Goal: Transaction & Acquisition: Book appointment/travel/reservation

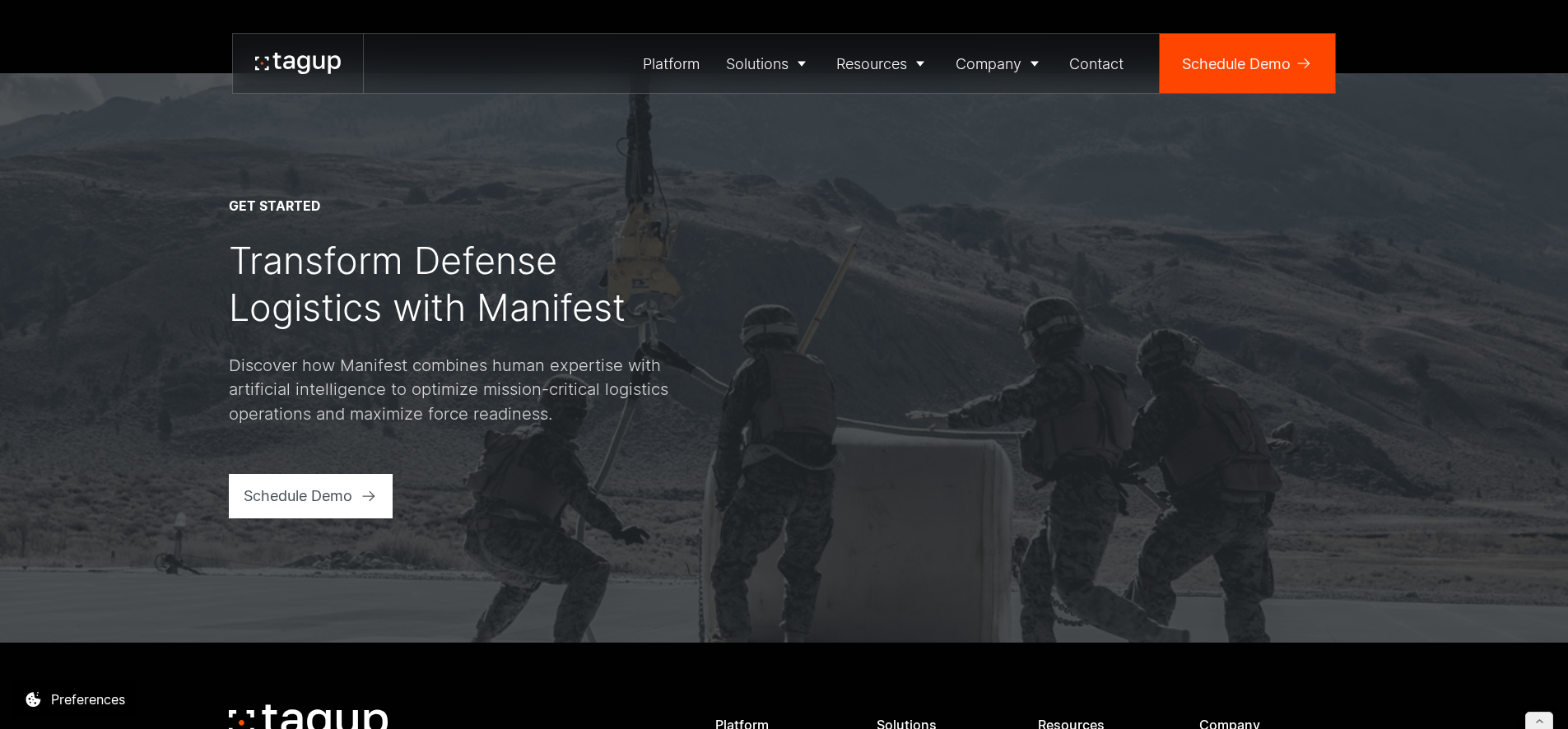
scroll to position [2163, 0]
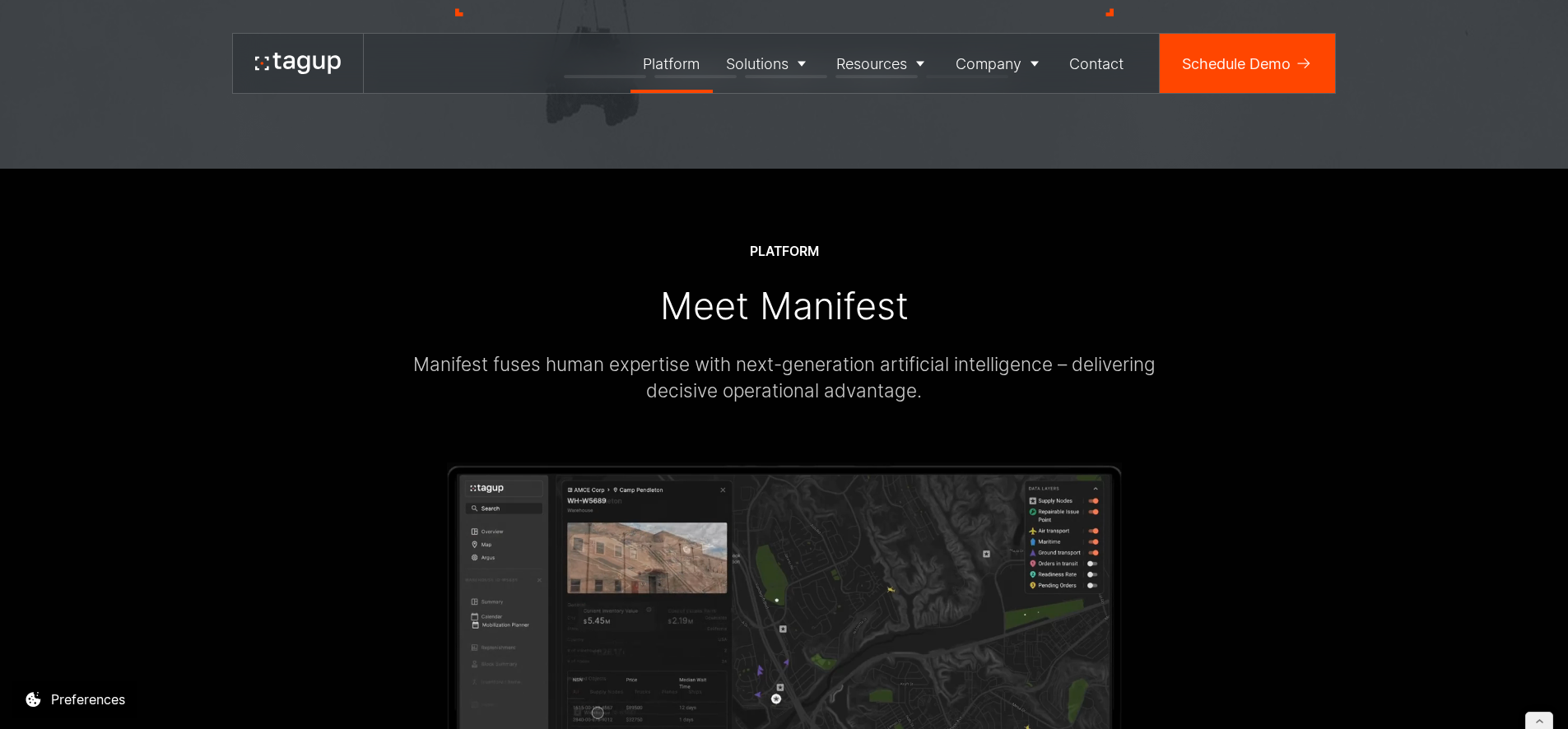
click at [674, 64] on div "Platform" at bounding box center [671, 63] width 57 height 22
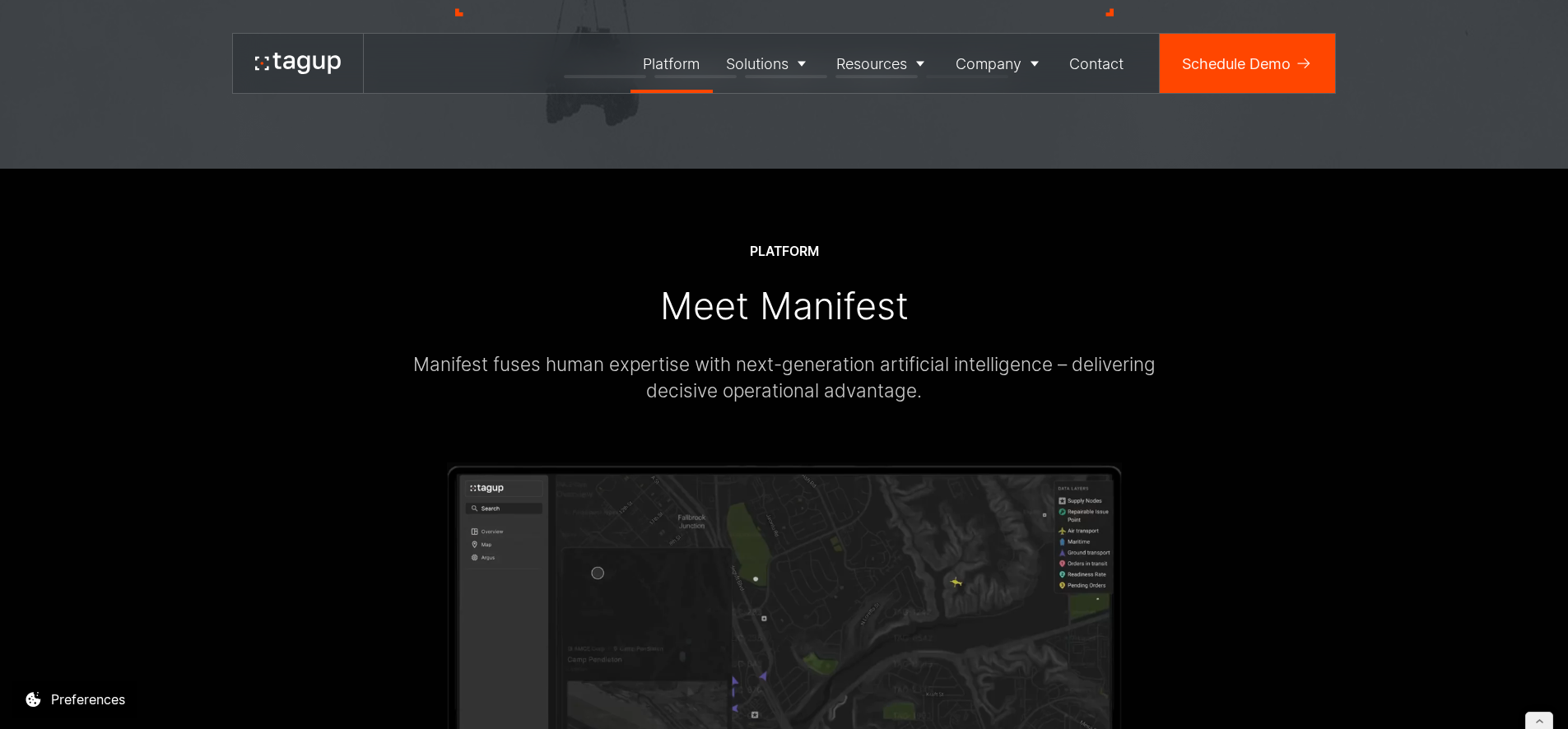
click at [682, 58] on div "Platform" at bounding box center [671, 63] width 57 height 22
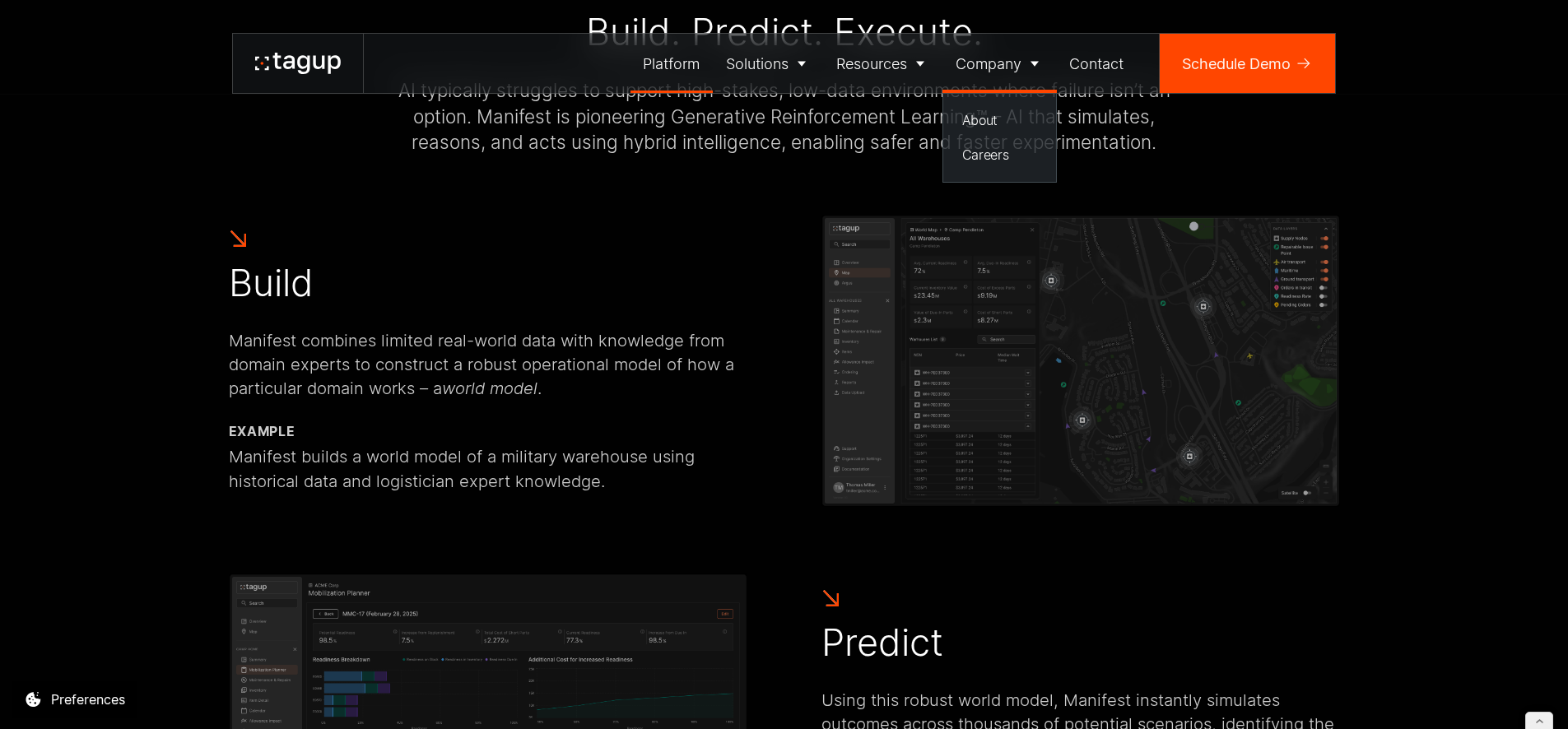
scroll to position [4840, 0]
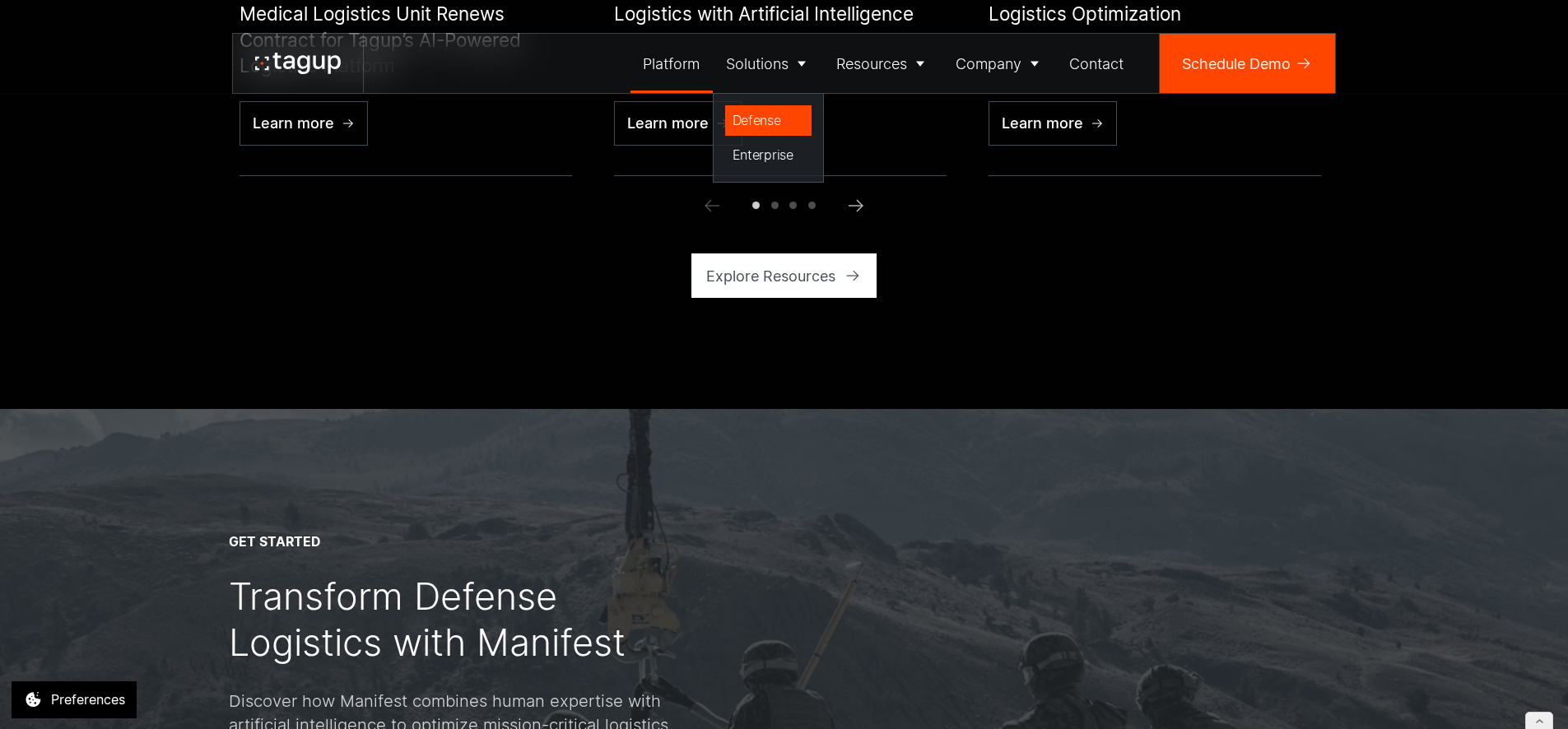
click at [766, 117] on div "Defense" at bounding box center [769, 120] width 72 height 19
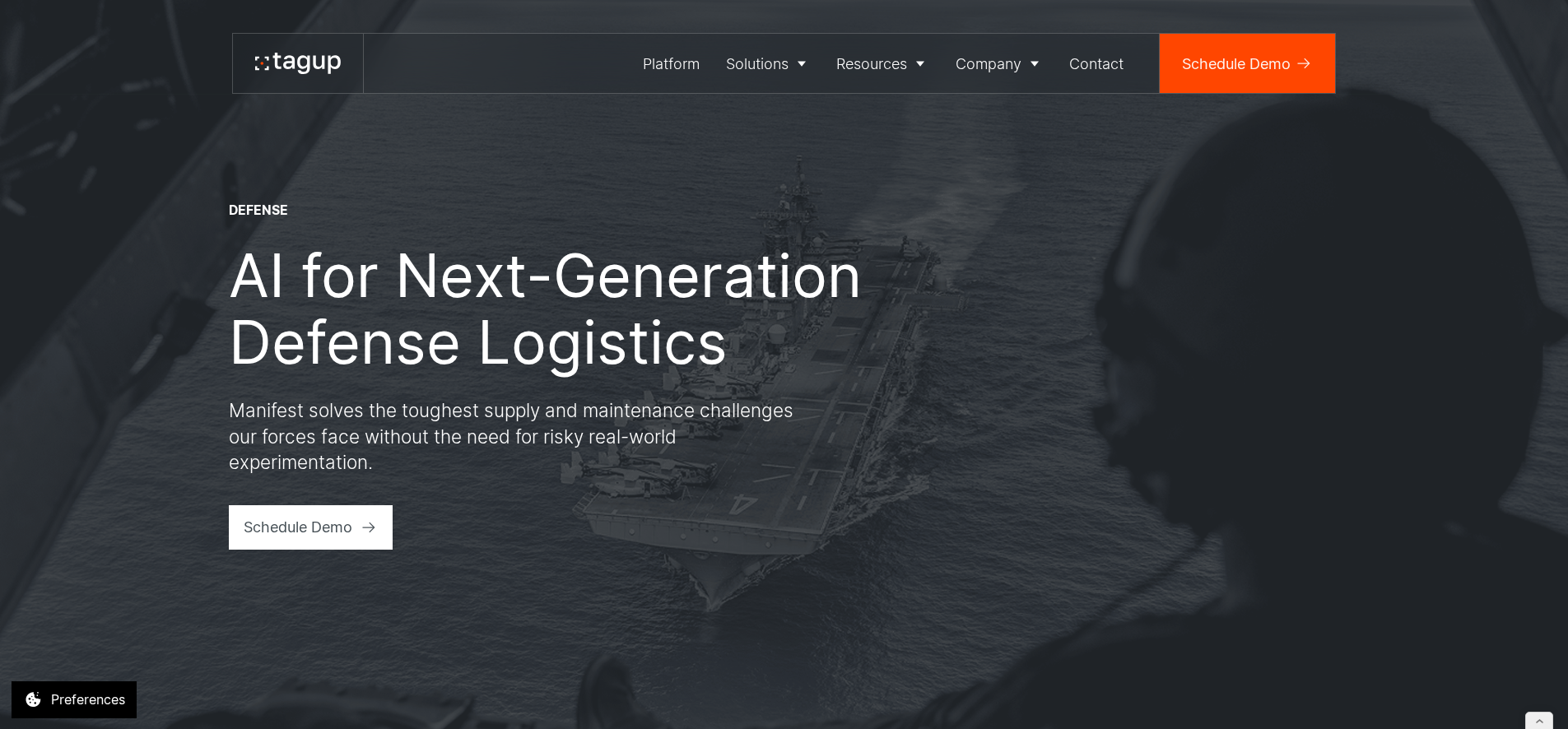
scroll to position [5764, 0]
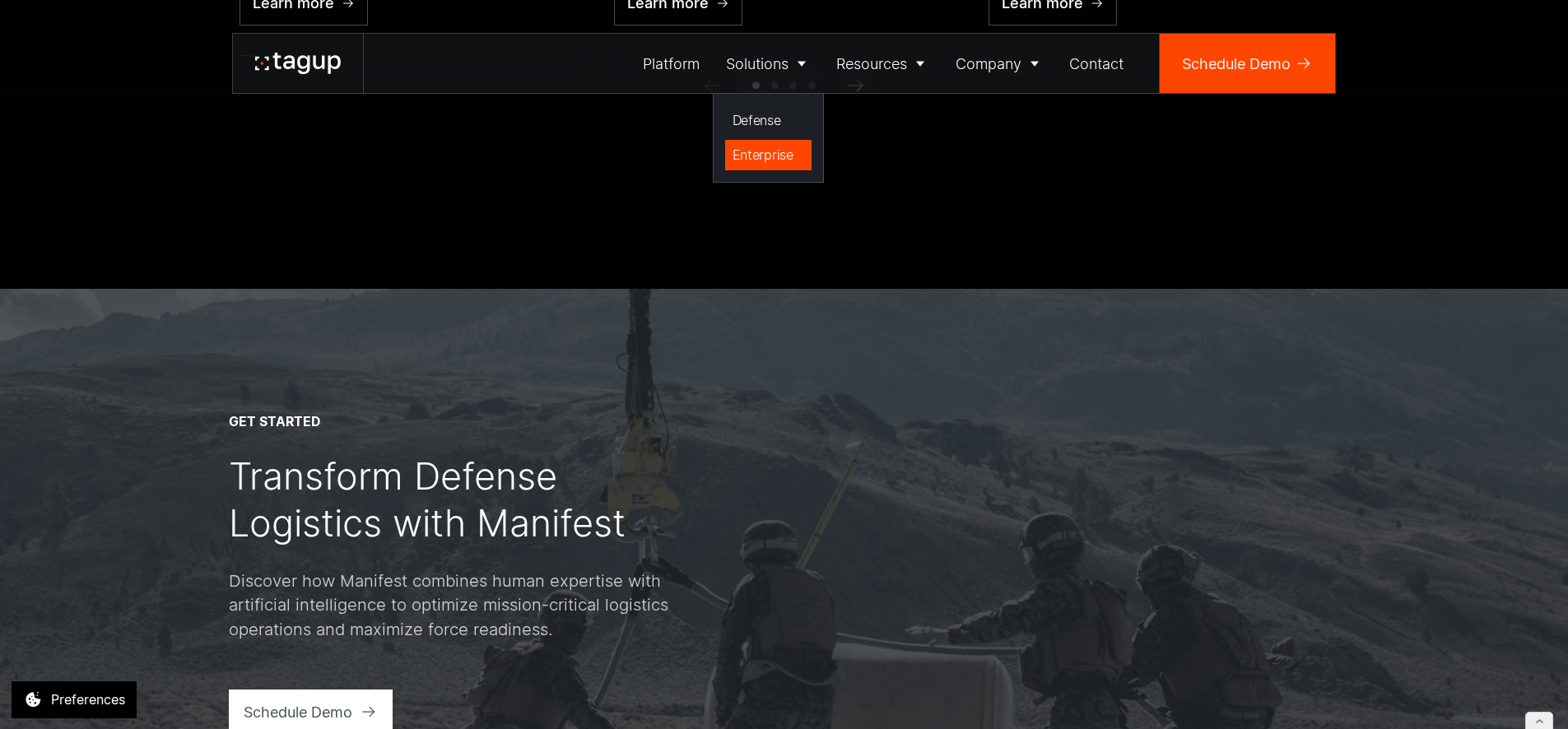
click at [762, 149] on div "Enterprise" at bounding box center [769, 155] width 72 height 19
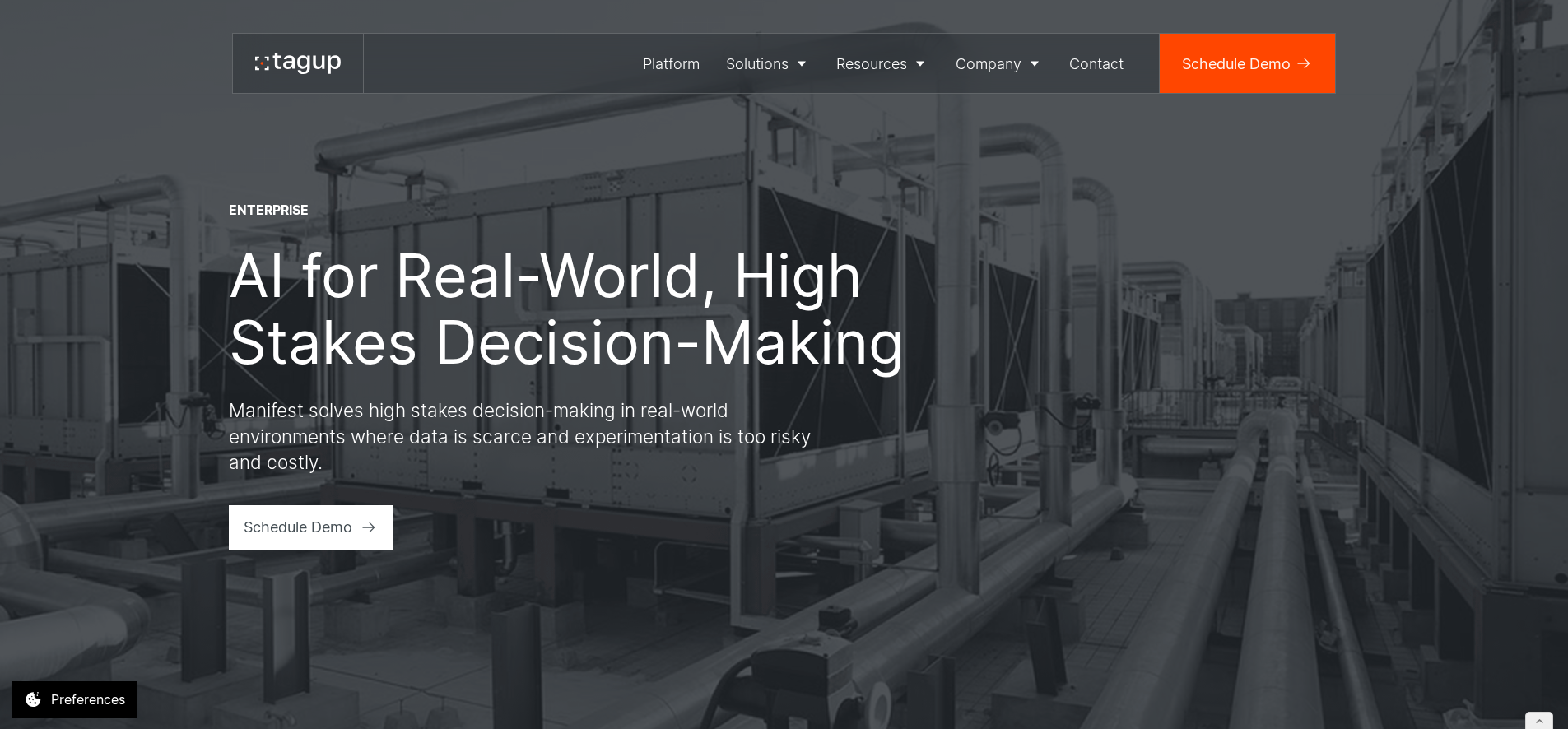
click at [544, 321] on h1 "AI for Real-World, High Stakes Decision-Making" at bounding box center [575, 309] width 692 height 134
drag, startPoint x: 980, startPoint y: 113, endPoint x: 971, endPoint y: 98, distance: 17.5
click at [980, 113] on div "About" at bounding box center [1000, 120] width 76 height 19
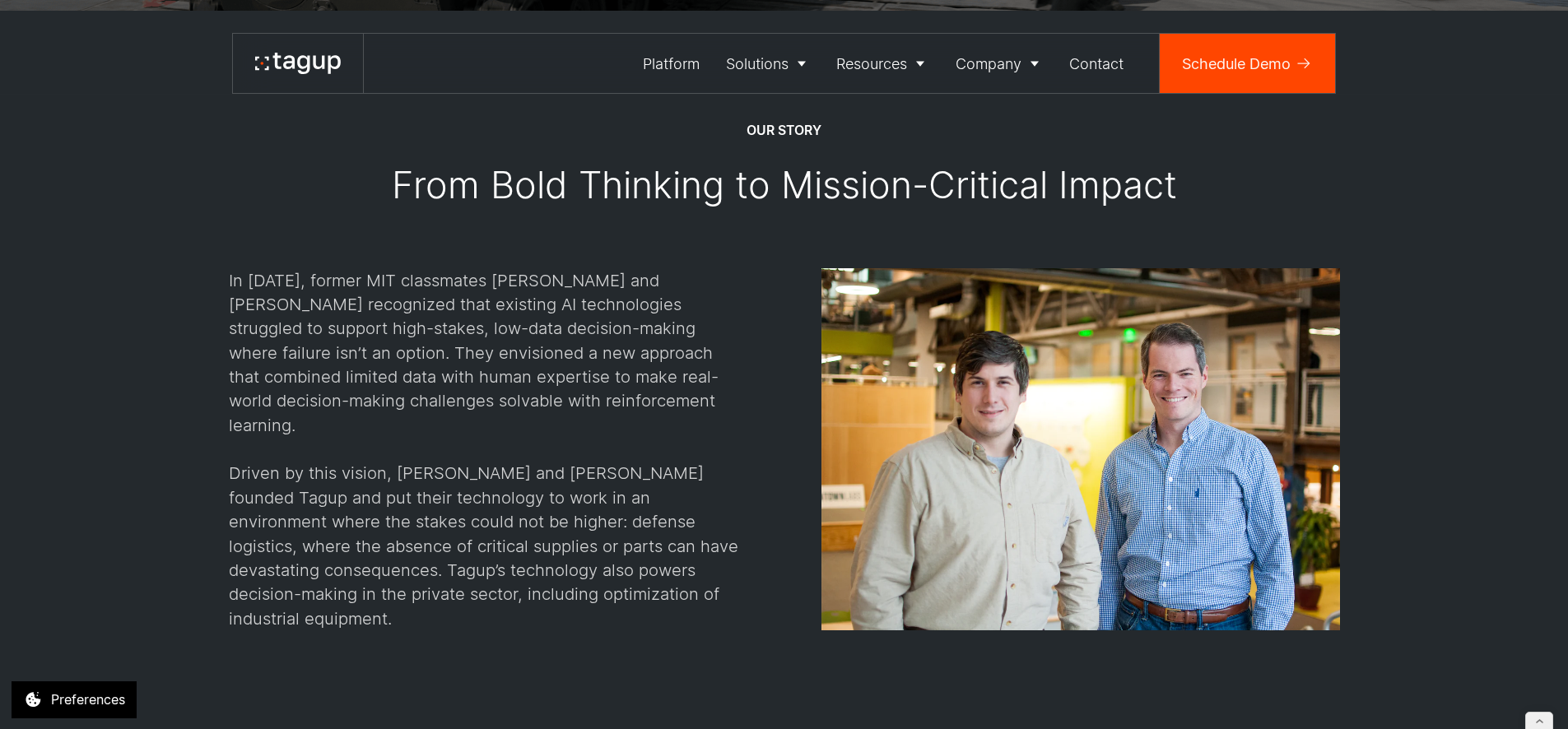
click at [499, 392] on div "In 2017, former MIT classmates Jon Garrity and Will Vega-Brown recognized that …" at bounding box center [487, 449] width 518 height 362
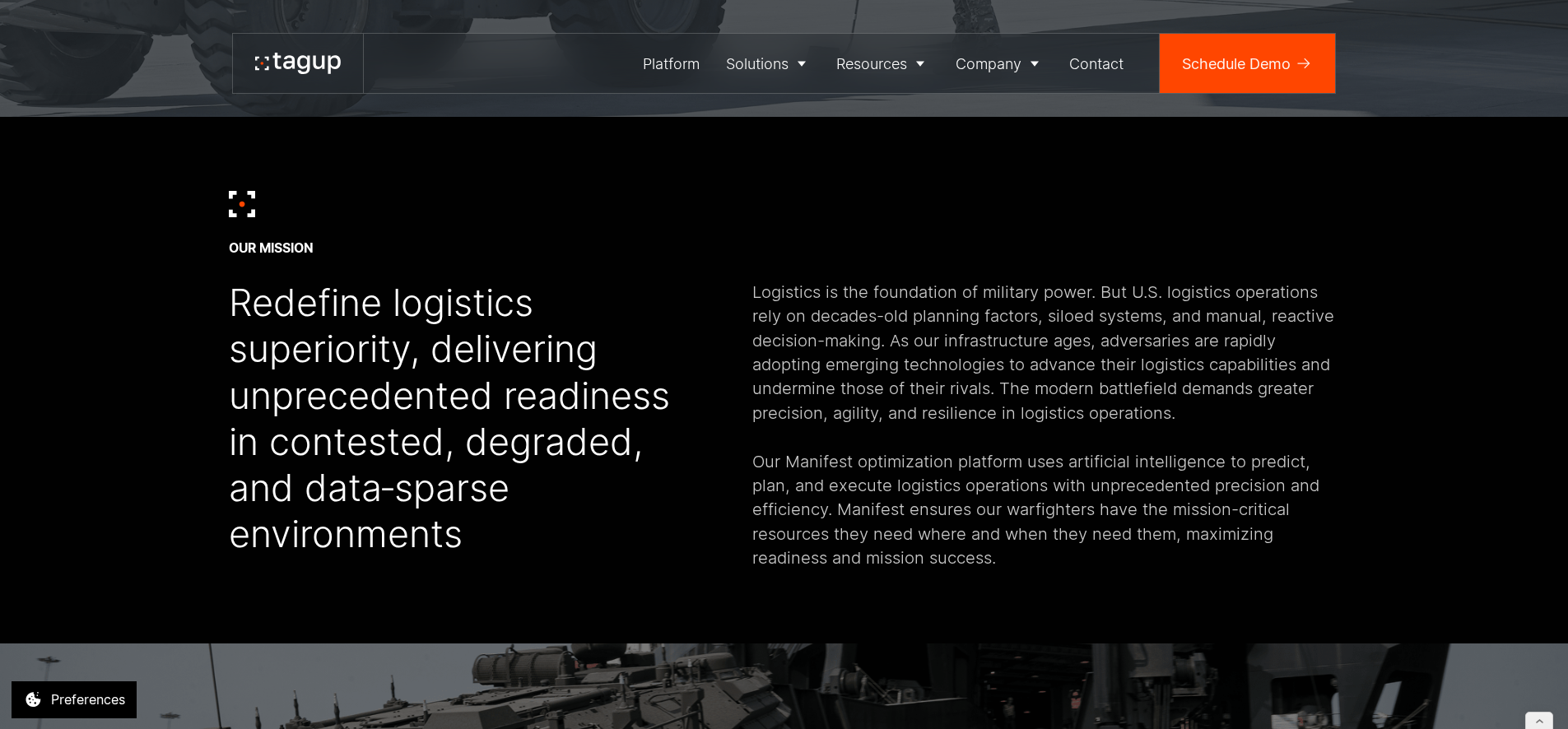
scroll to position [633, 0]
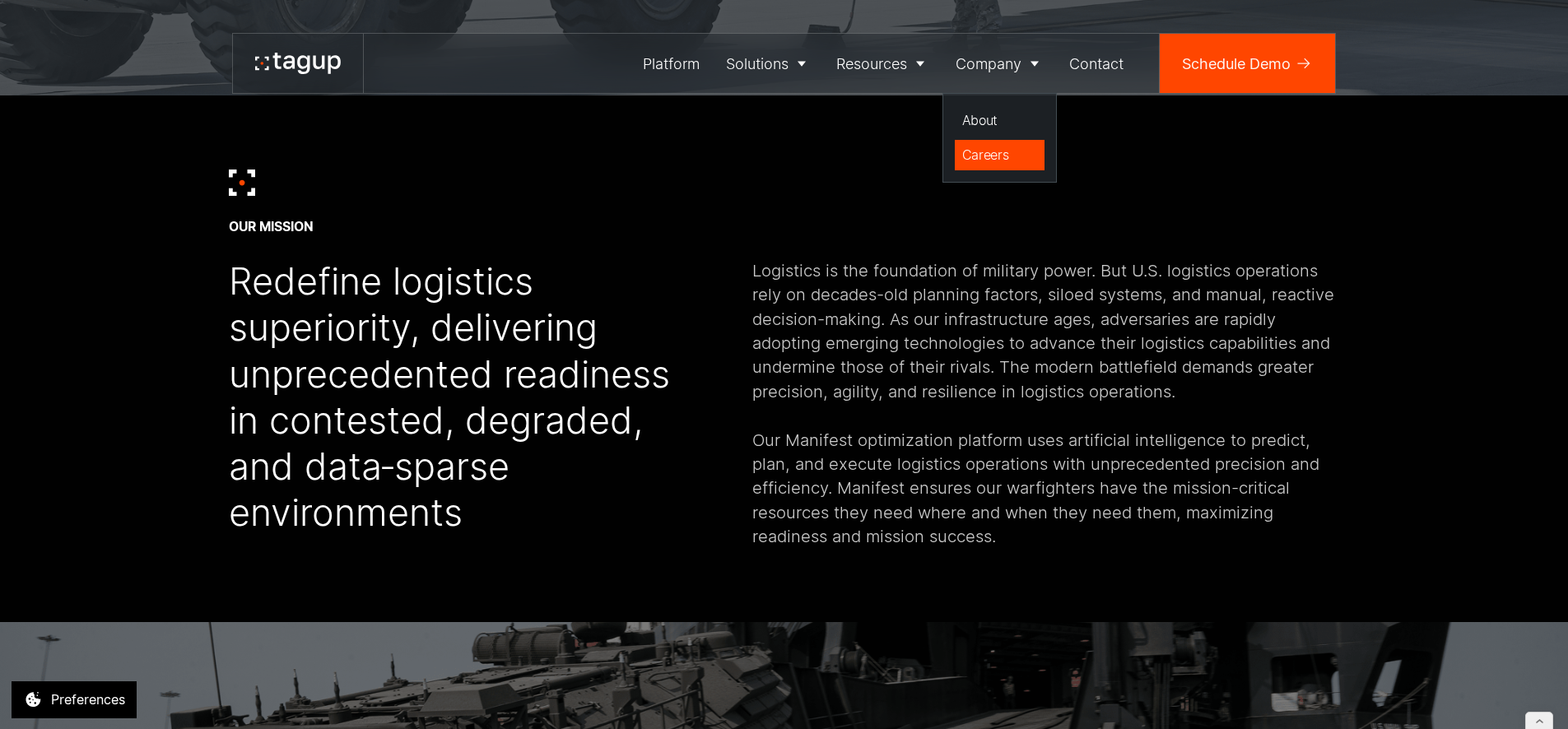
click at [973, 147] on div "Careers" at bounding box center [1000, 155] width 76 height 19
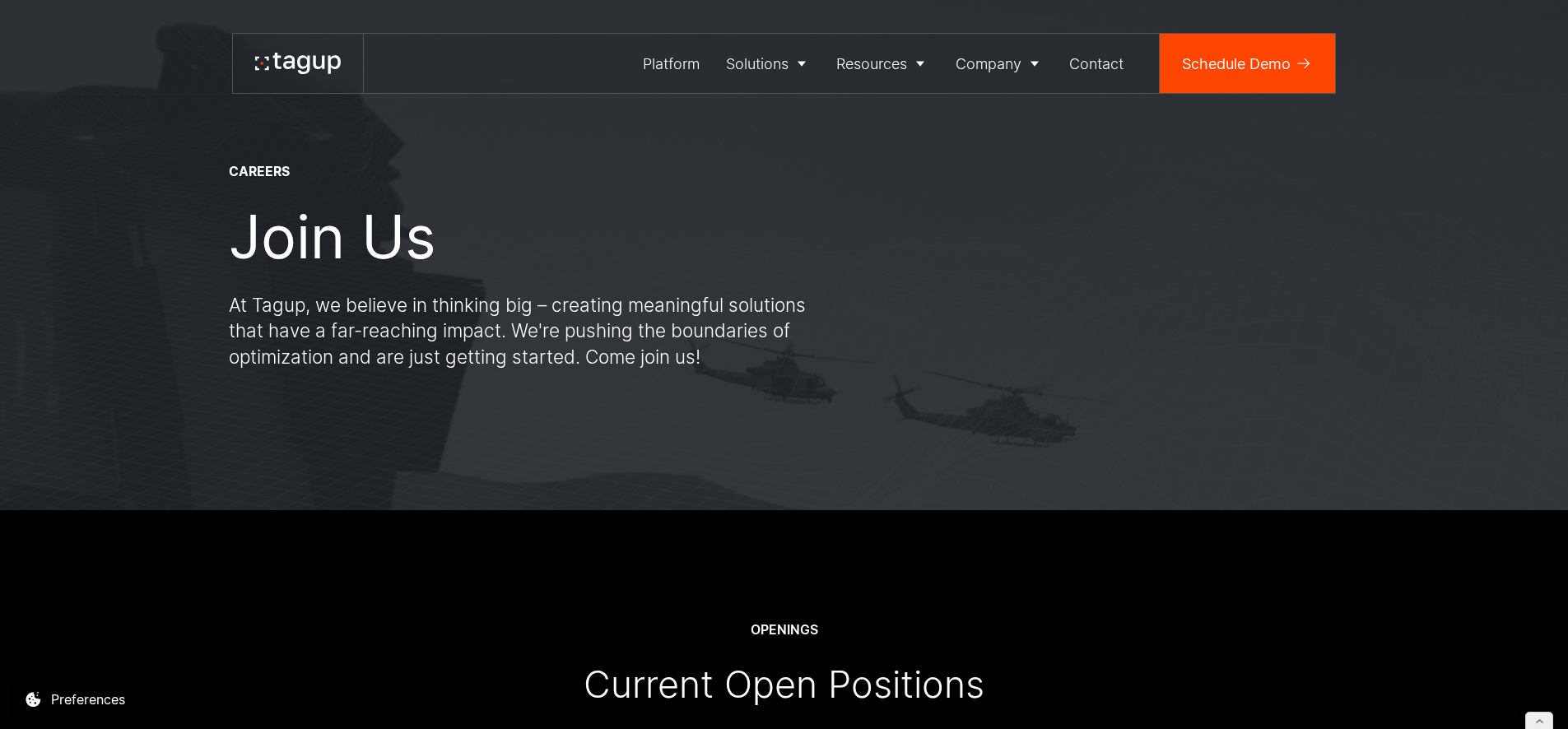
click at [658, 325] on p "At Tagup, we believe in thinking big – creating meaningful solutions that have …" at bounding box center [525, 331] width 593 height 78
click at [605, 320] on p "At Tagup, we believe in thinking big – creating meaningful solutions that have …" at bounding box center [525, 331] width 593 height 78
click at [991, 76] on link "Company" at bounding box center [1000, 62] width 114 height 59
click at [1092, 66] on div "Contact" at bounding box center [1096, 63] width 55 height 22
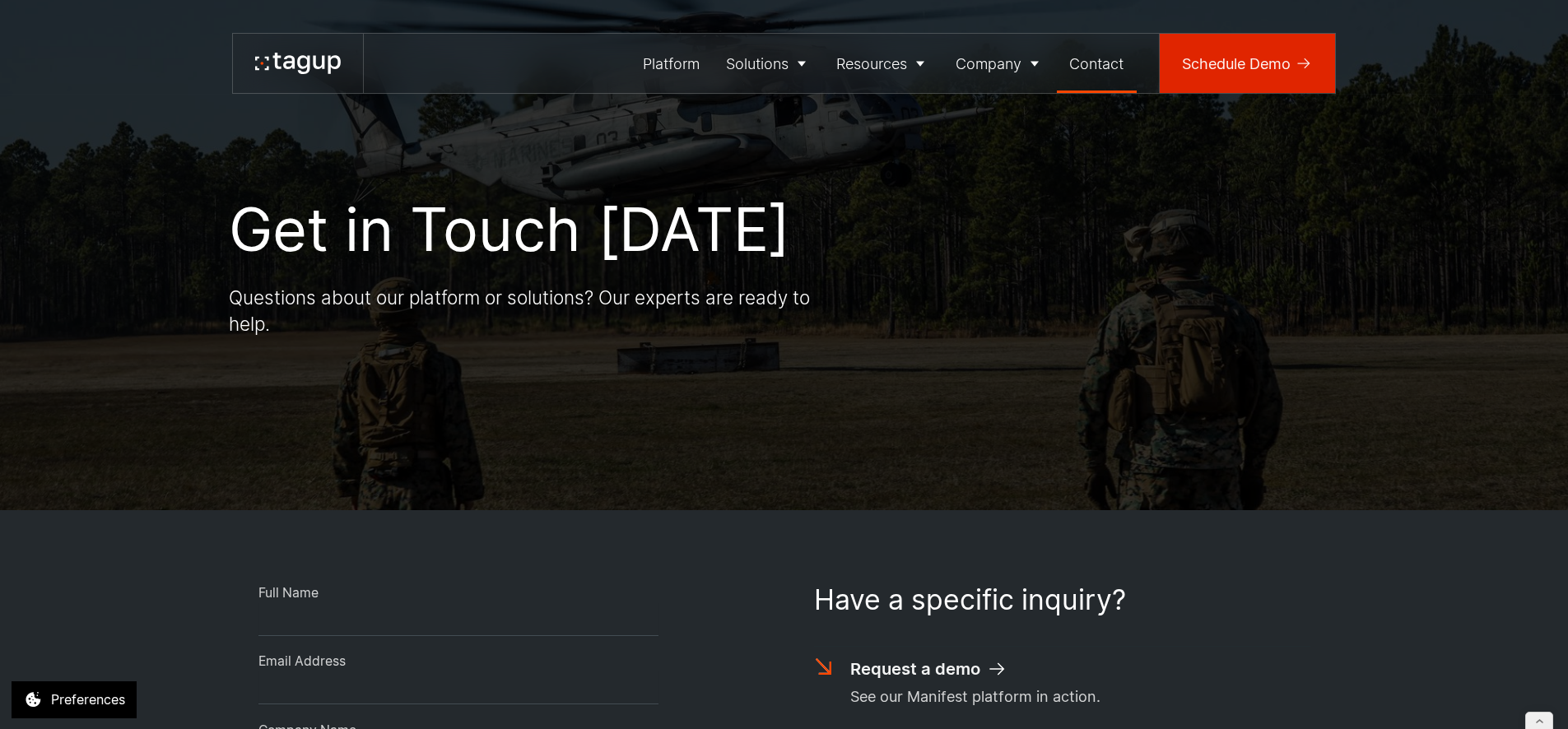
click at [1201, 66] on div "Schedule Demo" at bounding box center [1235, 63] width 108 height 22
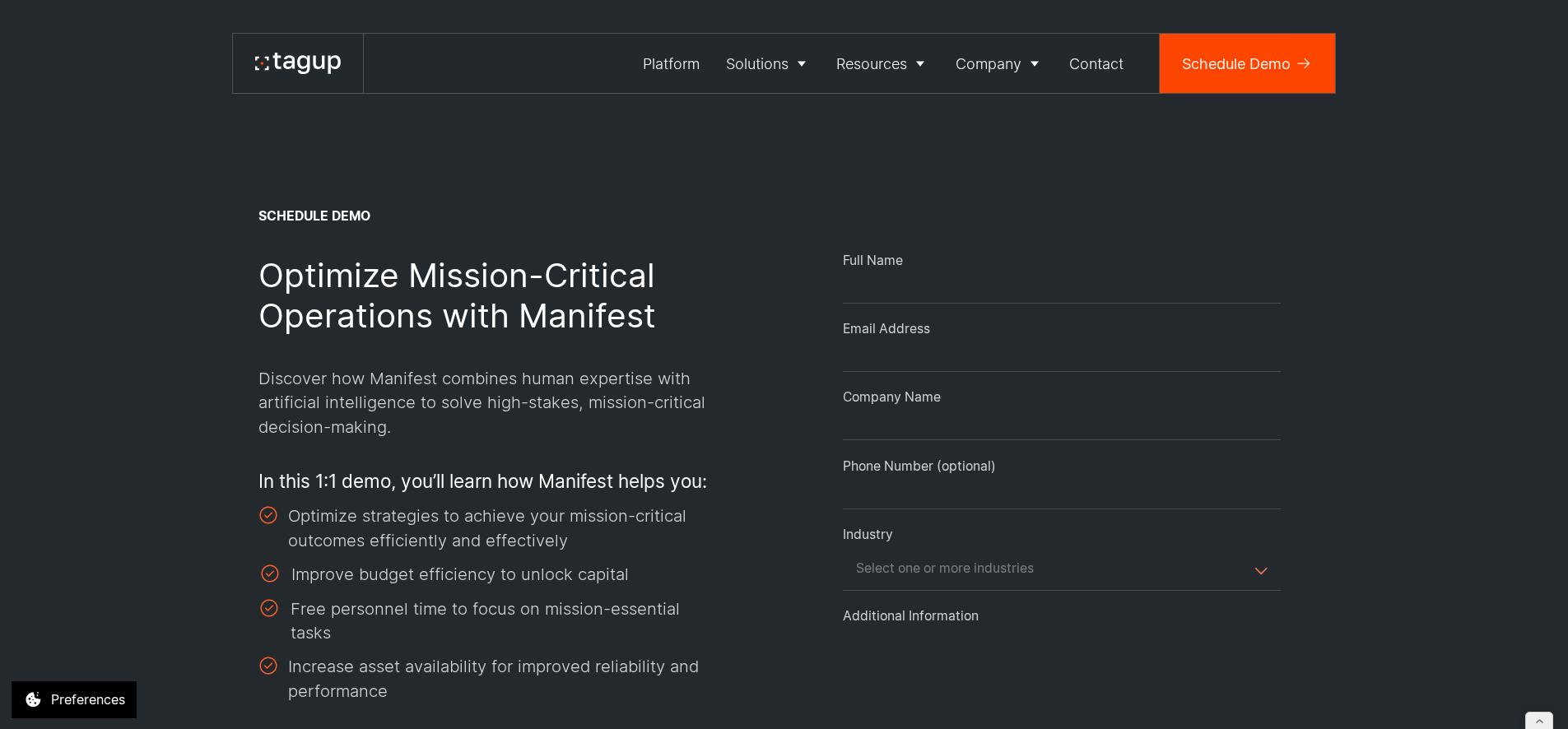
select select "Request Demo Form"
click at [300, 62] on icon at bounding box center [297, 63] width 85 height 21
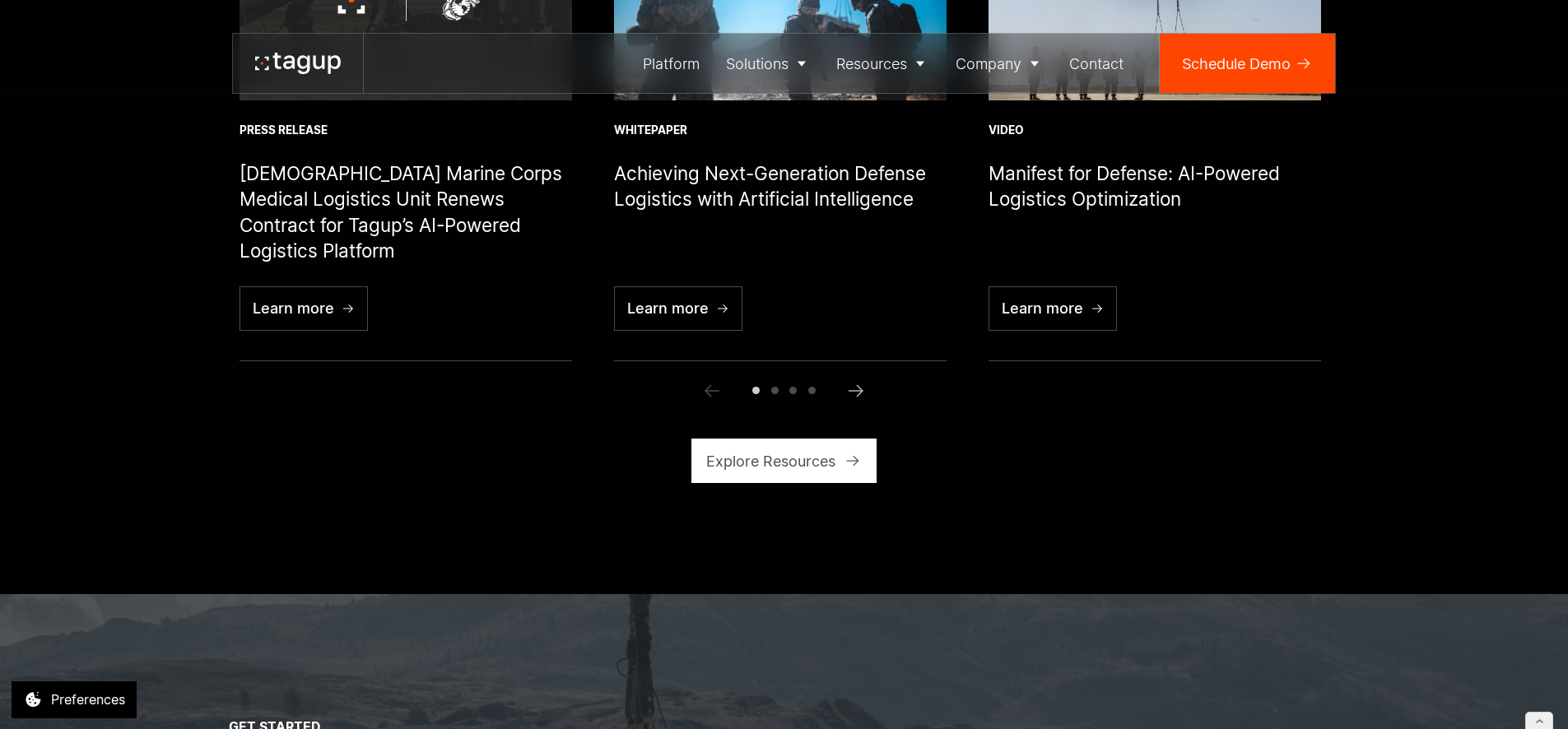
scroll to position [6740, 0]
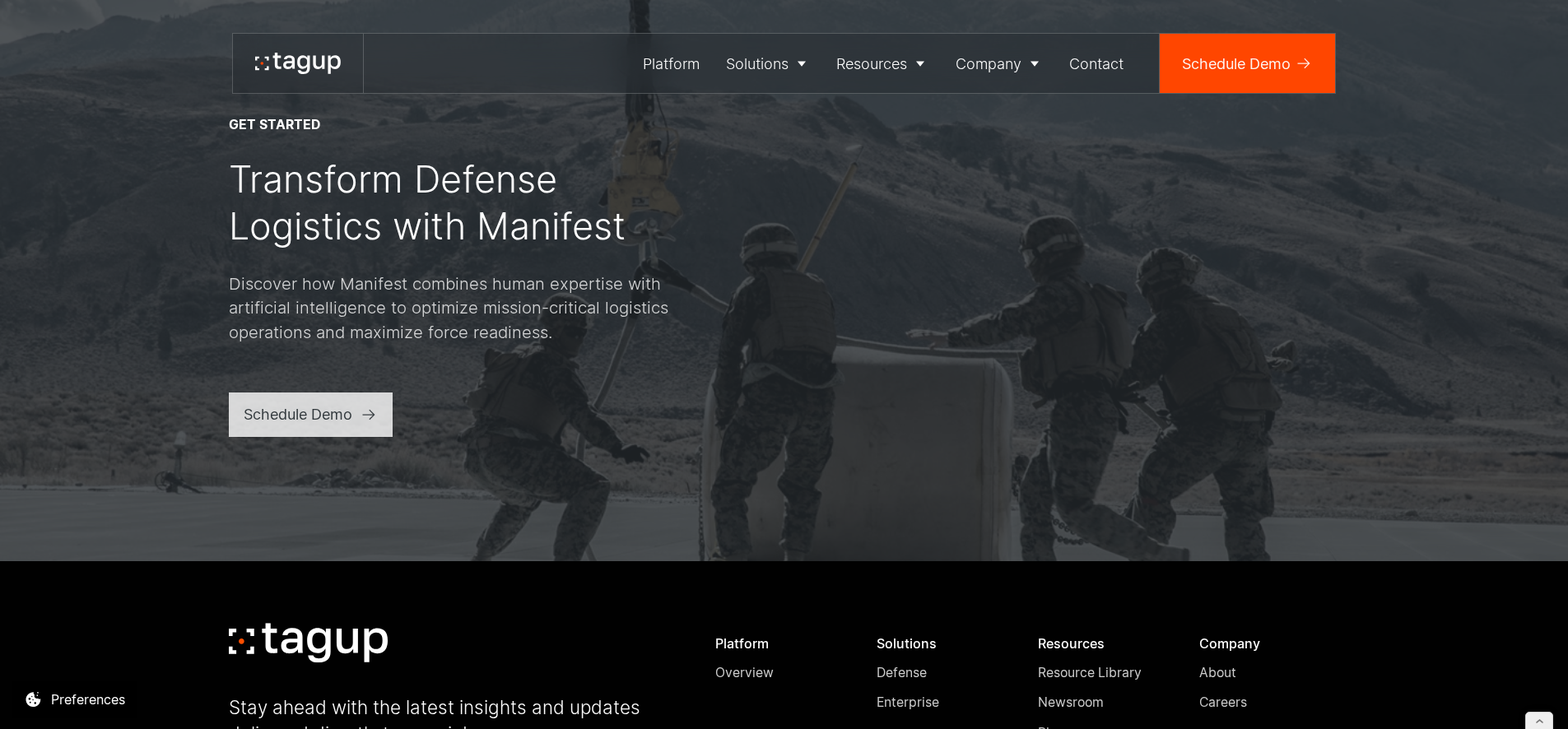
click at [341, 408] on div "Schedule Demo" at bounding box center [297, 413] width 108 height 22
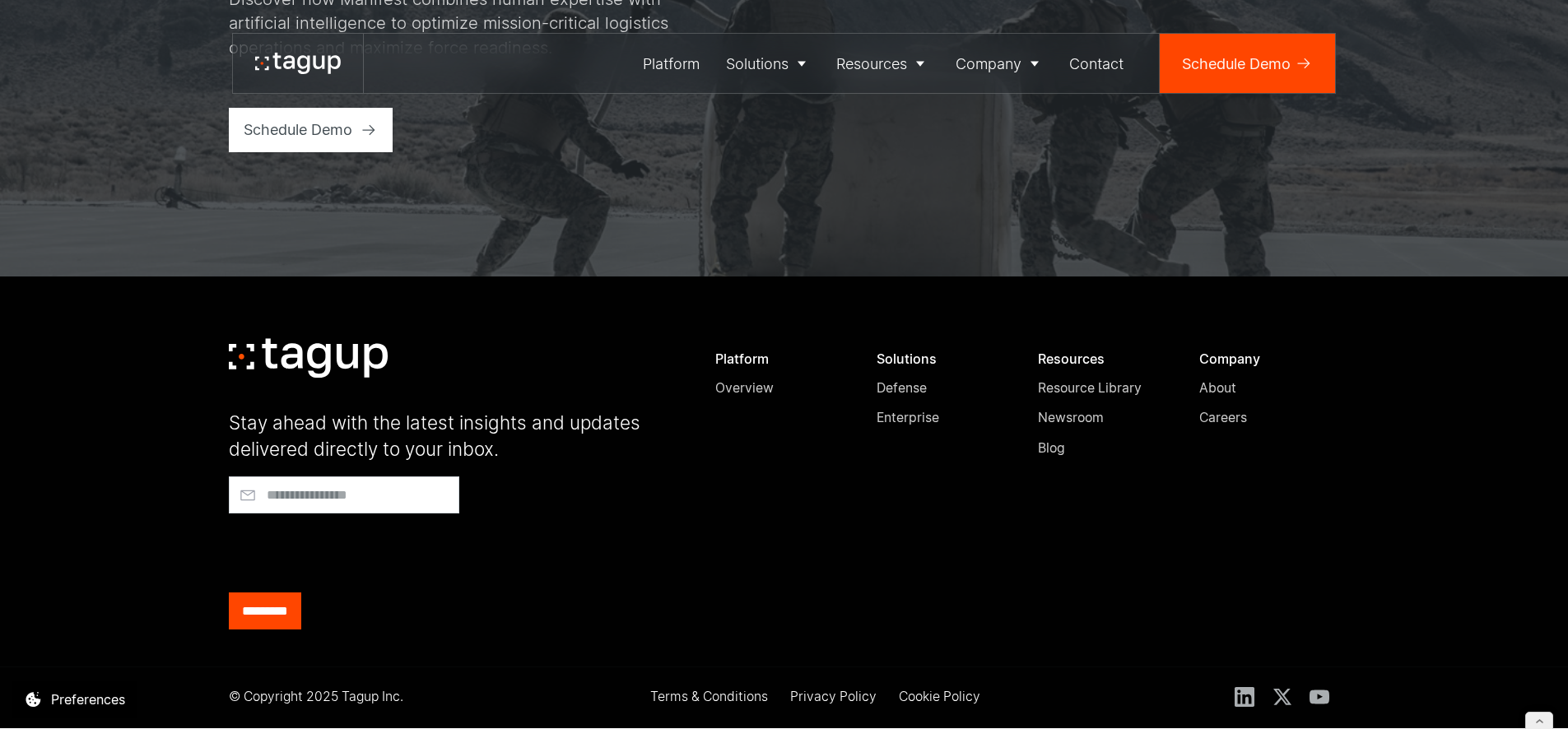
scroll to position [6657, 0]
